Goal: Task Accomplishment & Management: Complete application form

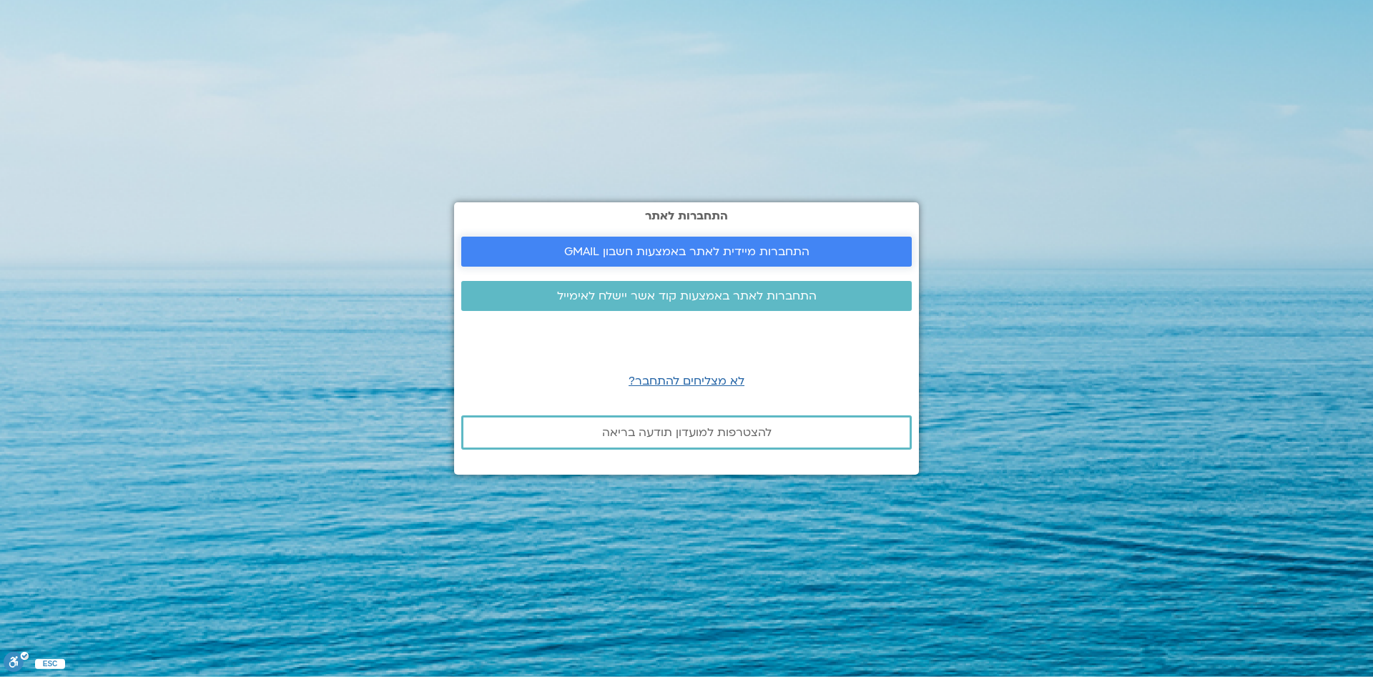
click at [686, 245] on span "התחברות מיידית לאתר באמצעות חשבון GMAIL" at bounding box center [686, 251] width 245 height 13
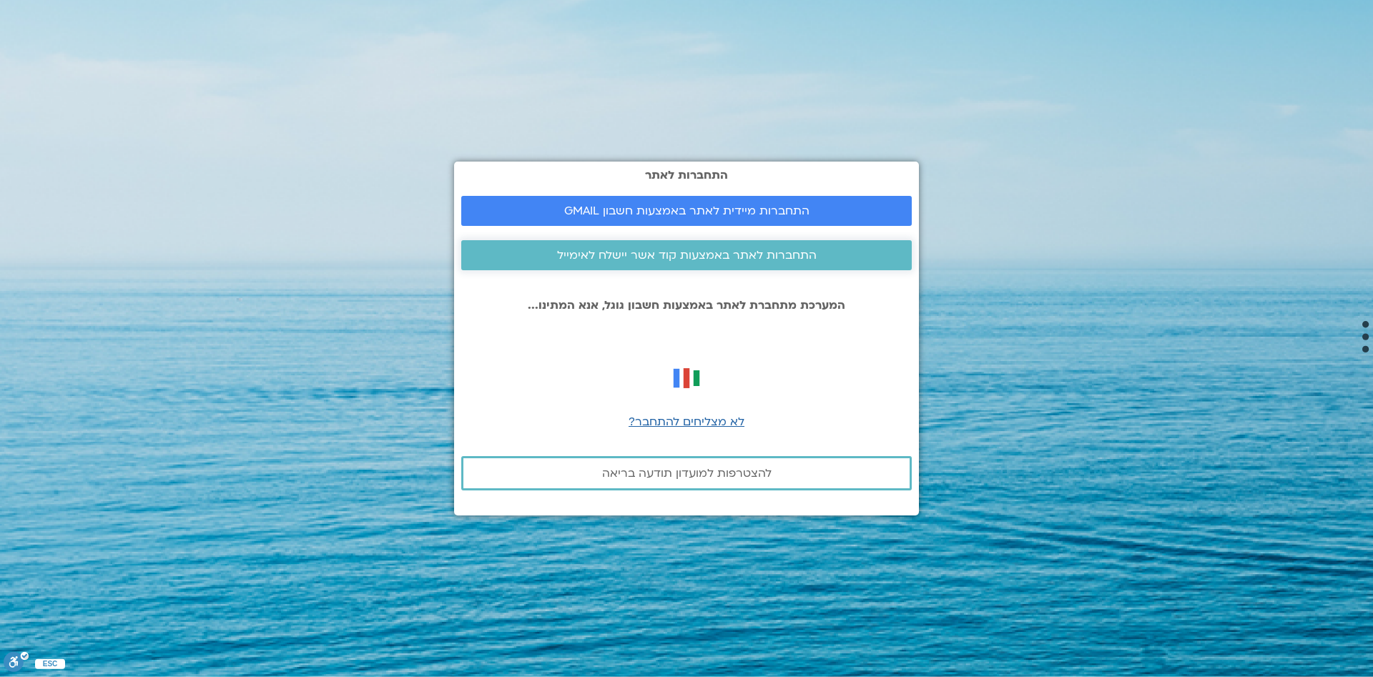
click at [715, 253] on span "התחברות לאתר באמצעות קוד אשר יישלח לאימייל" at bounding box center [687, 255] width 260 height 13
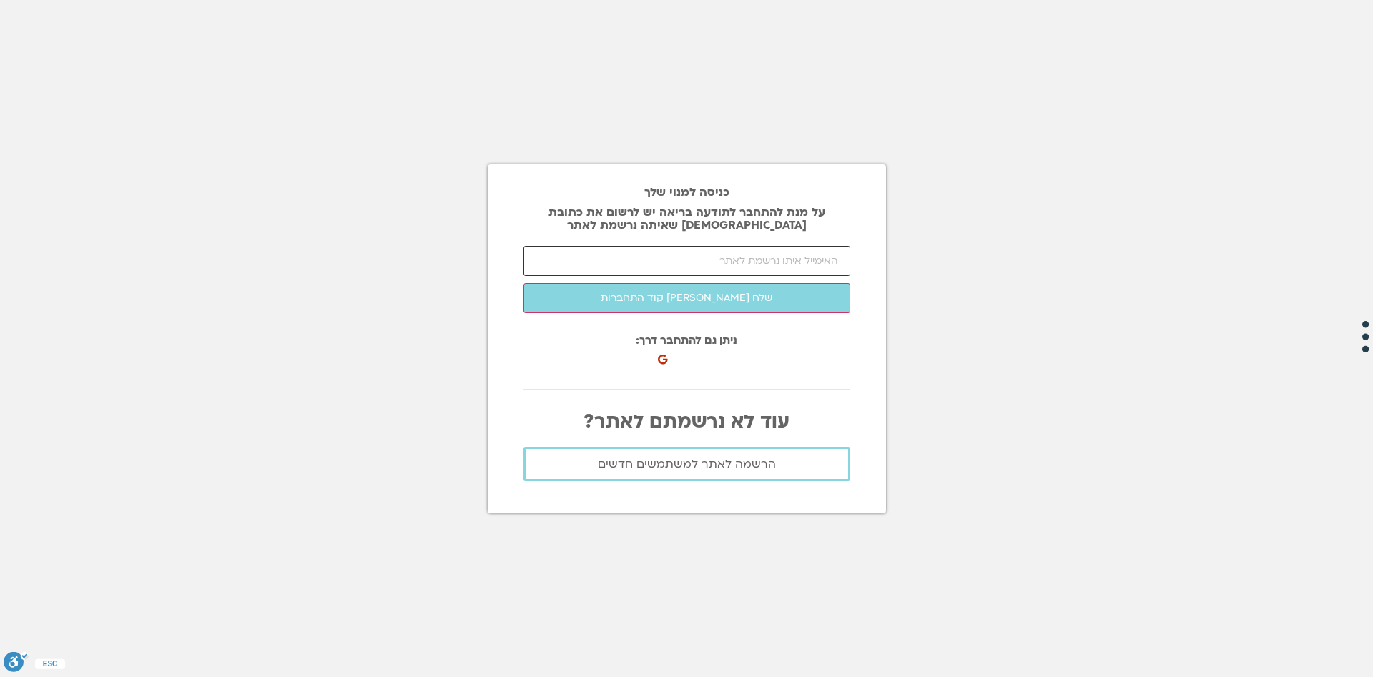
click at [714, 257] on input "email" at bounding box center [686, 261] width 327 height 30
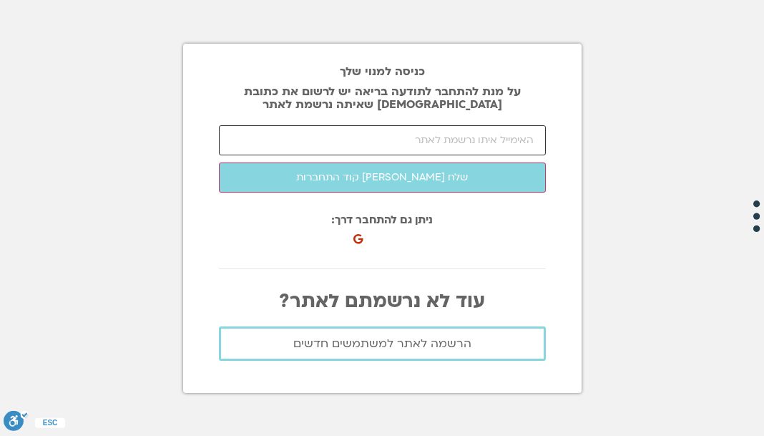
click at [356, 136] on input "email" at bounding box center [382, 140] width 327 height 30
click at [398, 139] on input "email" at bounding box center [382, 140] width 327 height 30
click at [489, 138] on input "yosef" at bounding box center [382, 140] width 327 height 30
click at [489, 141] on input "yosefha" at bounding box center [382, 140] width 327 height 30
click at [473, 142] on input "yosefhagag" at bounding box center [382, 140] width 327 height 30
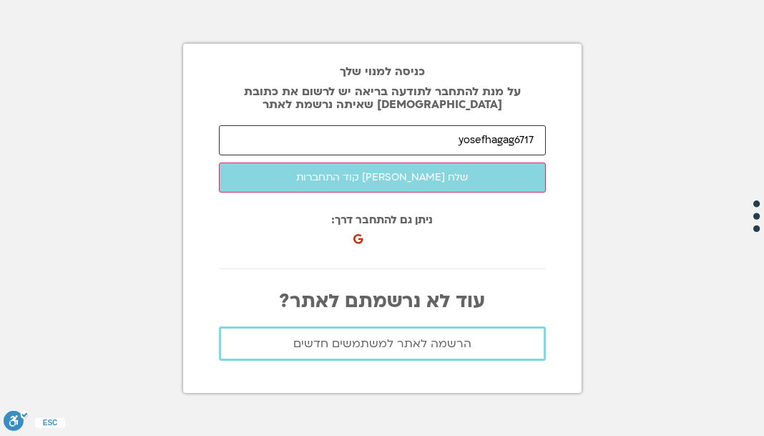
click at [425, 142] on input "yosefhagag6717" at bounding box center [382, 140] width 327 height 30
click at [413, 139] on input "yosefhagag6717@" at bounding box center [382, 140] width 327 height 30
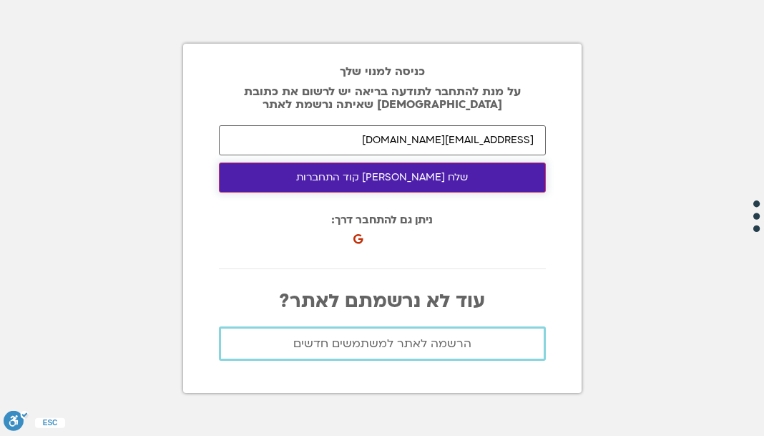
click at [454, 184] on button "שלח לי קוד התחברות" at bounding box center [382, 177] width 327 height 30
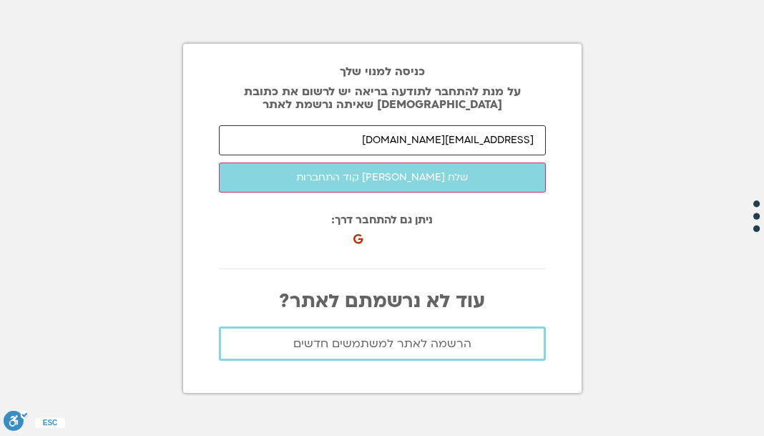
click at [452, 137] on input "yosefhagag6717@gmail.com" at bounding box center [382, 140] width 327 height 30
drag, startPoint x: 473, startPoint y: 137, endPoint x: 455, endPoint y: 136, distance: 17.9
click at [455, 136] on input "yosefhagag6717@gmail.com" at bounding box center [382, 140] width 327 height 30
drag, startPoint x: 471, startPoint y: 139, endPoint x: 447, endPoint y: 137, distance: 24.5
click at [447, 137] on input "yosefhagag@gmail.com" at bounding box center [382, 140] width 327 height 30
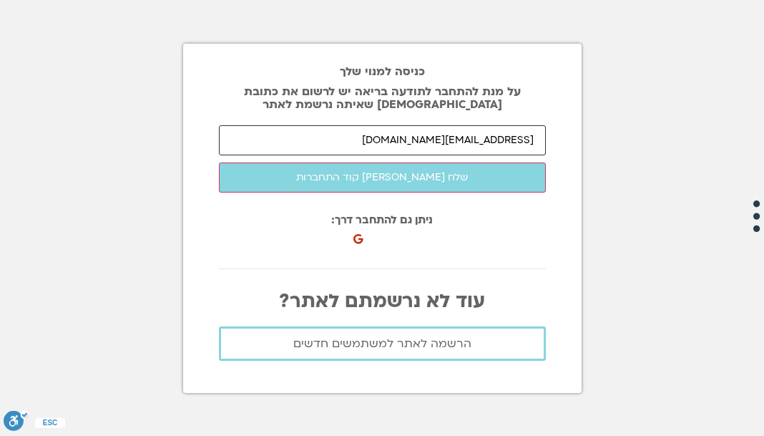
drag, startPoint x: 404, startPoint y: 139, endPoint x: 412, endPoint y: 139, distance: 7.9
click at [404, 139] on input "yosef0534@gmail.com" at bounding box center [382, 140] width 327 height 30
click at [473, 140] on input "yosef0534@gmail.com" at bounding box center [382, 140] width 327 height 30
click at [473, 137] on input "yosef0534125@gmail.com" at bounding box center [382, 140] width 327 height 30
type input "yosef0534125749@gmail.com"
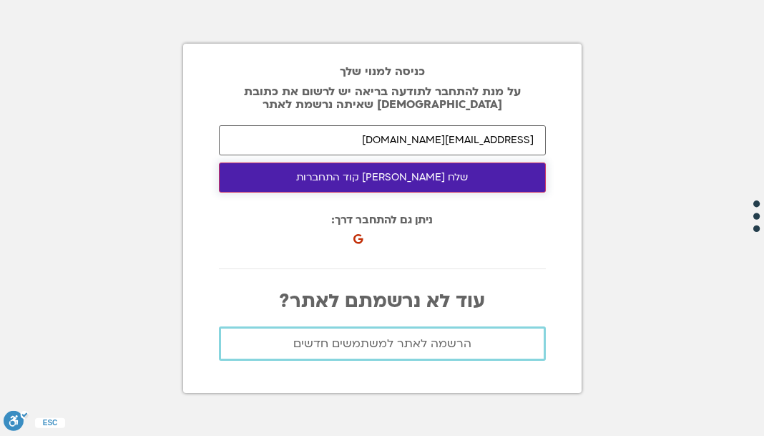
click at [332, 173] on button "שלח לי קוד התחברות" at bounding box center [382, 177] width 327 height 30
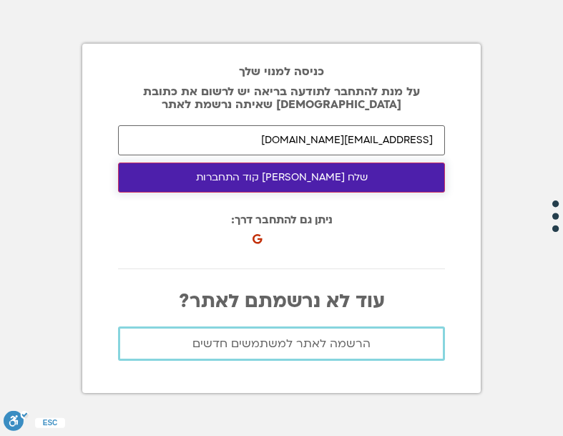
click at [410, 179] on button "שלח לי קוד התחברות" at bounding box center [281, 177] width 327 height 30
click at [312, 181] on button "שלח לי קוד התחברות" at bounding box center [281, 177] width 327 height 30
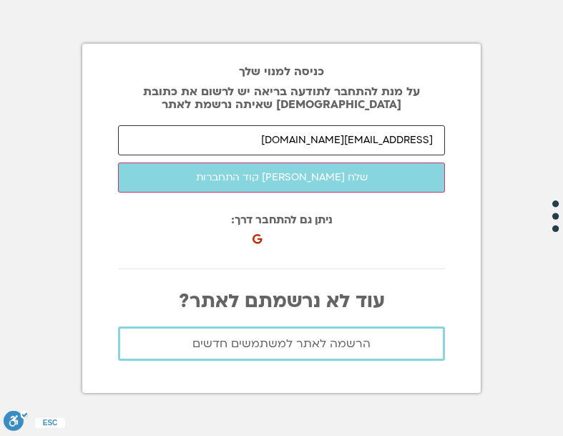
drag, startPoint x: 436, startPoint y: 139, endPoint x: 157, endPoint y: 143, distance: 278.2
click at [156, 144] on input "yosef0534125749@gmail.com" at bounding box center [281, 140] width 327 height 30
click at [118, 162] on button "שלח לי קוד התחברות" at bounding box center [281, 177] width 327 height 30
click at [305, 136] on input "email" at bounding box center [281, 140] width 327 height 30
click at [372, 139] on input "email" at bounding box center [281, 140] width 327 height 30
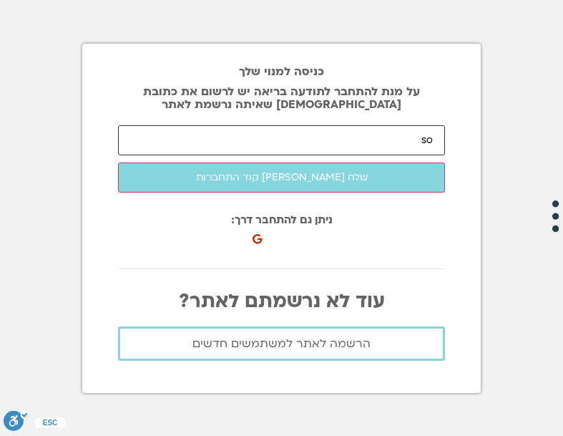
click at [403, 132] on input "so" at bounding box center [281, 140] width 327 height 30
drag, startPoint x: 370, startPoint y: 132, endPoint x: 375, endPoint y: 147, distance: 16.5
click at [370, 132] on input "so0534" at bounding box center [281, 140] width 327 height 30
click at [371, 135] on input "so0534138" at bounding box center [281, 140] width 327 height 30
click at [371, 136] on input "so0534138295" at bounding box center [281, 140] width 327 height 30
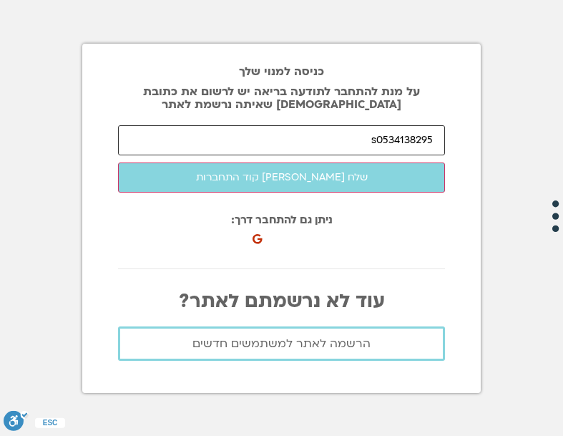
click at [376, 137] on input "s0534138295" at bounding box center [281, 140] width 327 height 30
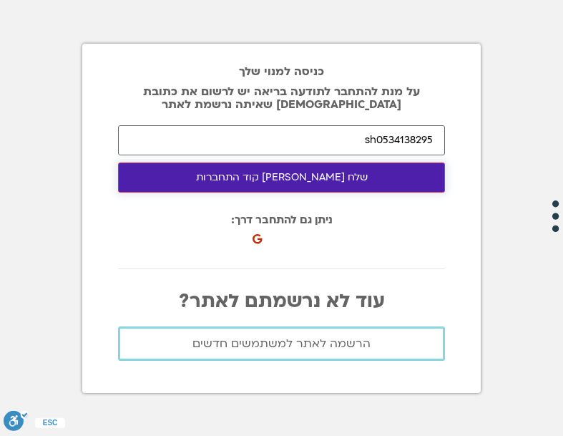
click at [403, 187] on button "שלח לי קוד התחברות" at bounding box center [281, 177] width 327 height 30
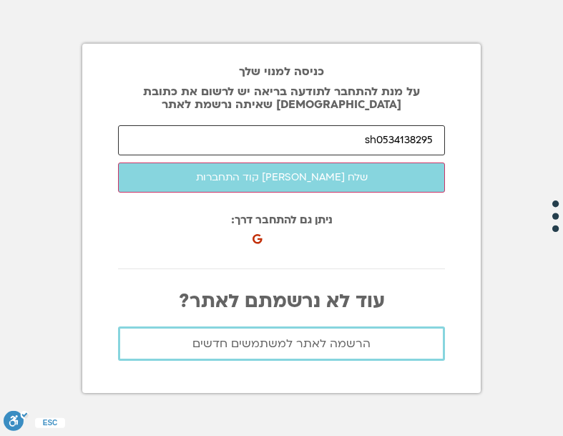
drag, startPoint x: 350, startPoint y: 142, endPoint x: 265, endPoint y: 414, distance: 284.8
click at [350, 142] on input "sh0534138295" at bounding box center [281, 140] width 327 height 30
click at [431, 134] on input "sh0534138295" at bounding box center [281, 140] width 327 height 30
click at [432, 144] on input "@sh0534138295" at bounding box center [281, 140] width 327 height 30
click at [342, 143] on input "@sh0534138295" at bounding box center [281, 140] width 327 height 30
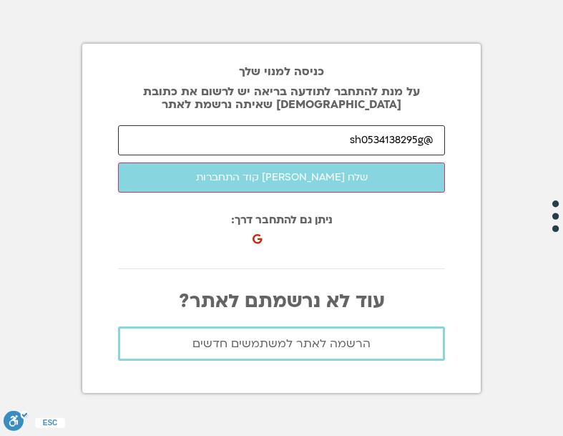
click at [438, 138] on input "@sh0534138295g" at bounding box center [281, 140] width 327 height 30
click at [418, 138] on input "@sh0534138295g" at bounding box center [281, 140] width 327 height 30
drag, startPoint x: 425, startPoint y: 138, endPoint x: 418, endPoint y: 140, distance: 7.5
click at [418, 140] on input "@sh0534138295g" at bounding box center [281, 140] width 327 height 30
click at [434, 141] on input "@sh0534138295" at bounding box center [281, 140] width 327 height 30
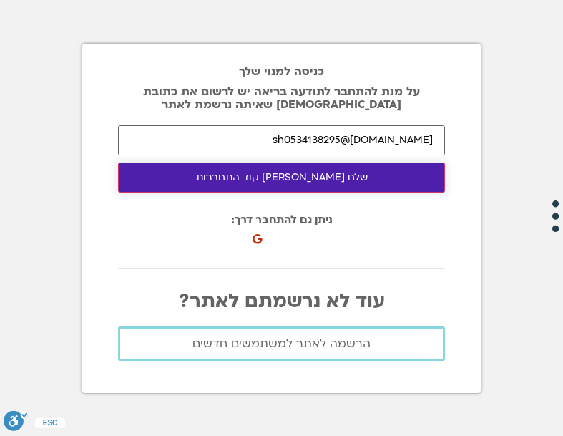
click at [388, 185] on button "שלח לי קוד התחברות" at bounding box center [281, 177] width 327 height 30
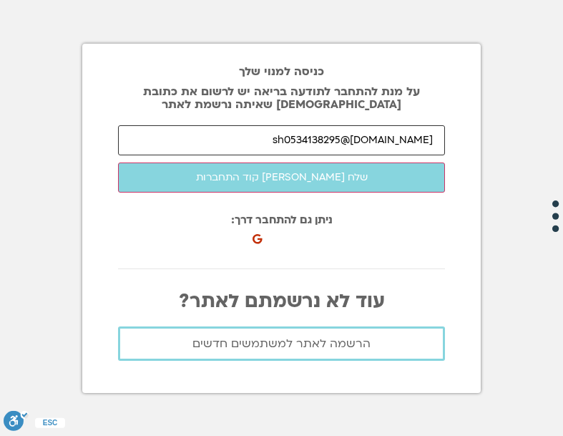
drag, startPoint x: 295, startPoint y: 137, endPoint x: 364, endPoint y: 137, distance: 69.4
click at [364, 137] on input "gmail.com@sh0534138295" at bounding box center [281, 140] width 327 height 30
click at [420, 139] on input "@sh0534138295" at bounding box center [281, 140] width 327 height 30
click at [426, 137] on input "@sh0534138295" at bounding box center [281, 140] width 327 height 30
click at [431, 134] on input "@sh0534138295" at bounding box center [281, 140] width 327 height 30
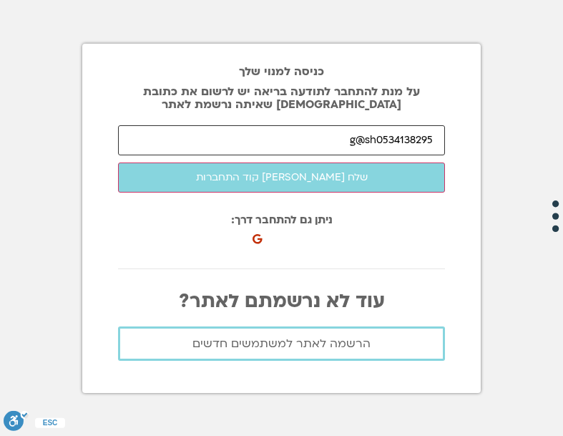
type input "@sh0534138295"
drag, startPoint x: 430, startPoint y: 134, endPoint x: 320, endPoint y: 140, distance: 110.3
click at [320, 140] on input "@sh0534138295" at bounding box center [281, 140] width 327 height 30
click at [380, 137] on input "email" at bounding box center [281, 140] width 327 height 30
click at [437, 147] on input "sh" at bounding box center [281, 140] width 327 height 30
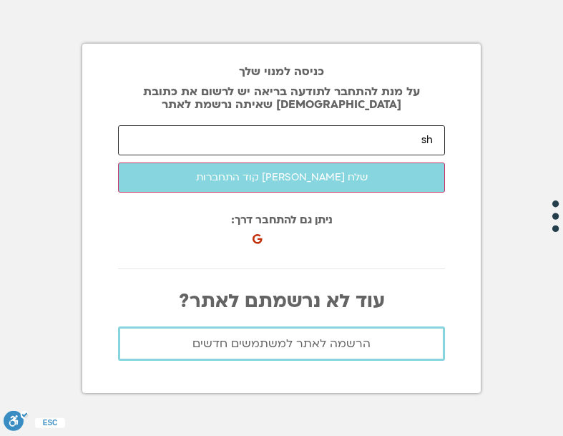
click at [382, 134] on input "sh" at bounding box center [281, 140] width 327 height 30
click at [380, 137] on input "sh0534" at bounding box center [281, 140] width 327 height 30
click at [360, 129] on input "sh0534138" at bounding box center [281, 140] width 327 height 30
click at [346, 145] on input "sh0534138295" at bounding box center [281, 140] width 327 height 30
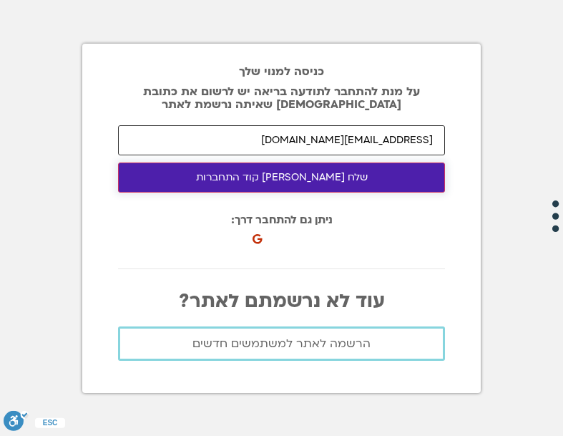
type input "sh0534138295@gmail.com"
click at [283, 179] on button "שלח לי קוד התחברות" at bounding box center [281, 177] width 327 height 30
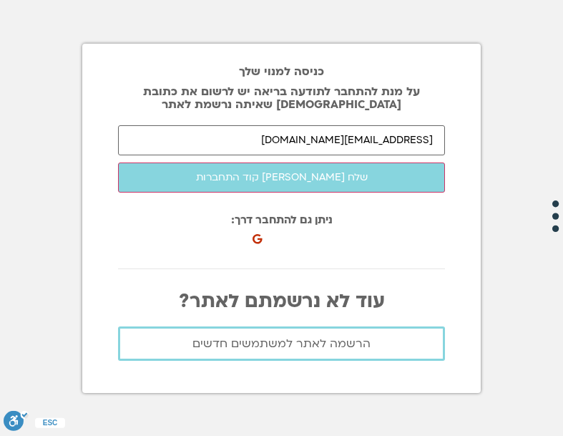
click at [157, 231] on div at bounding box center [193, 240] width 137 height 19
click at [359, 355] on link "הרשמה לאתר למשתמשים חדשים" at bounding box center [281, 343] width 327 height 34
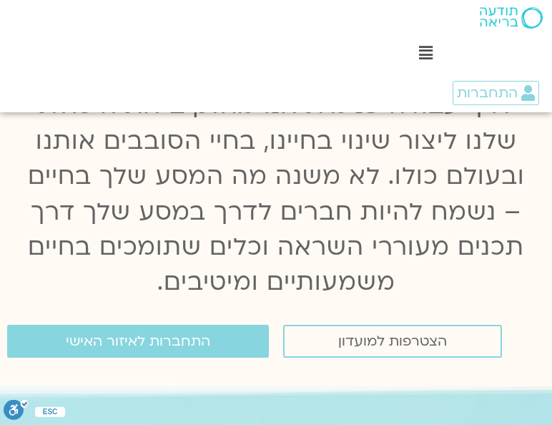
scroll to position [167, 0]
